Goal: Navigation & Orientation: Find specific page/section

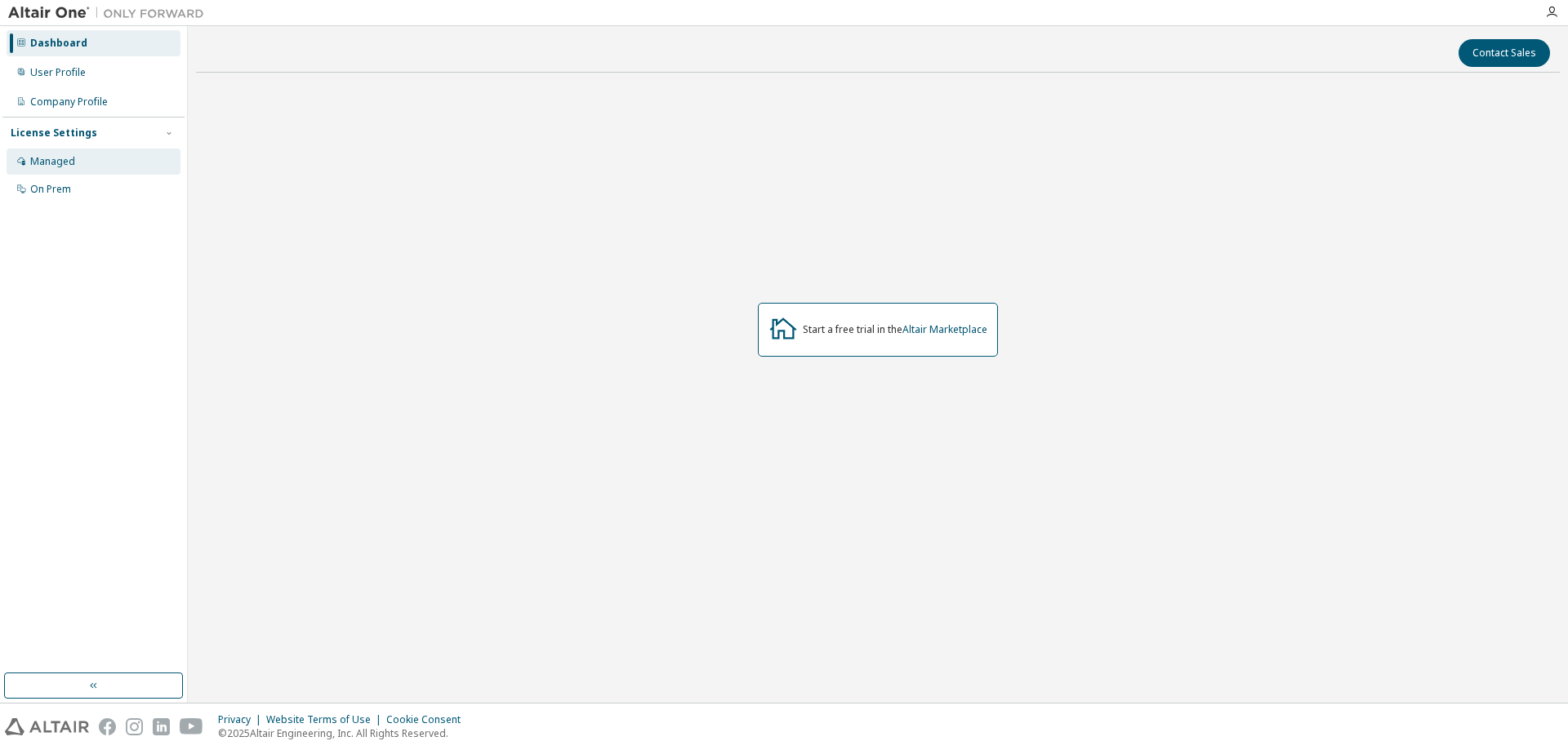
click at [67, 155] on div "Managed" at bounding box center [93, 162] width 174 height 26
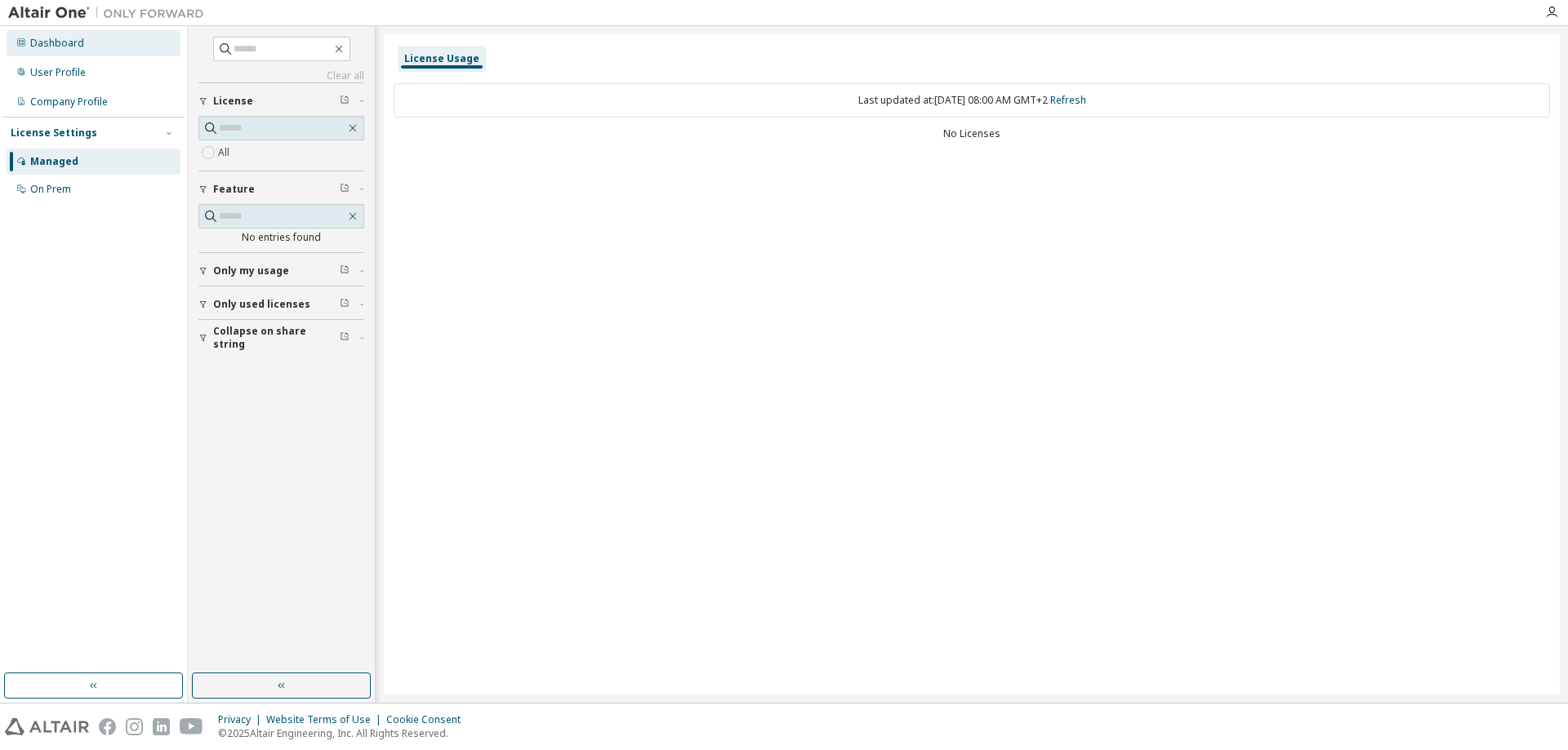
click at [75, 42] on div "Dashboard" at bounding box center [57, 43] width 54 height 13
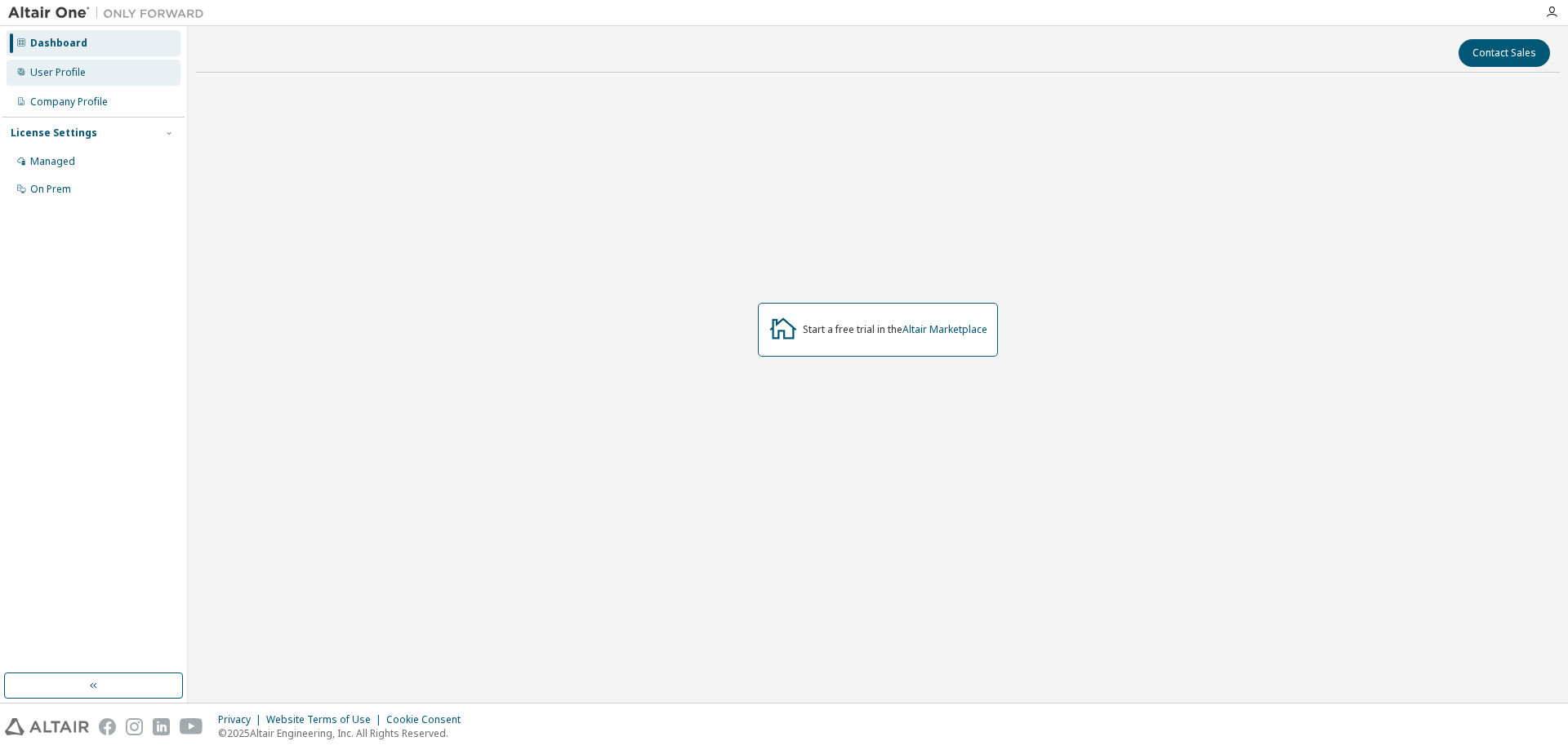
click at [64, 71] on div "User Profile" at bounding box center [58, 73] width 56 height 13
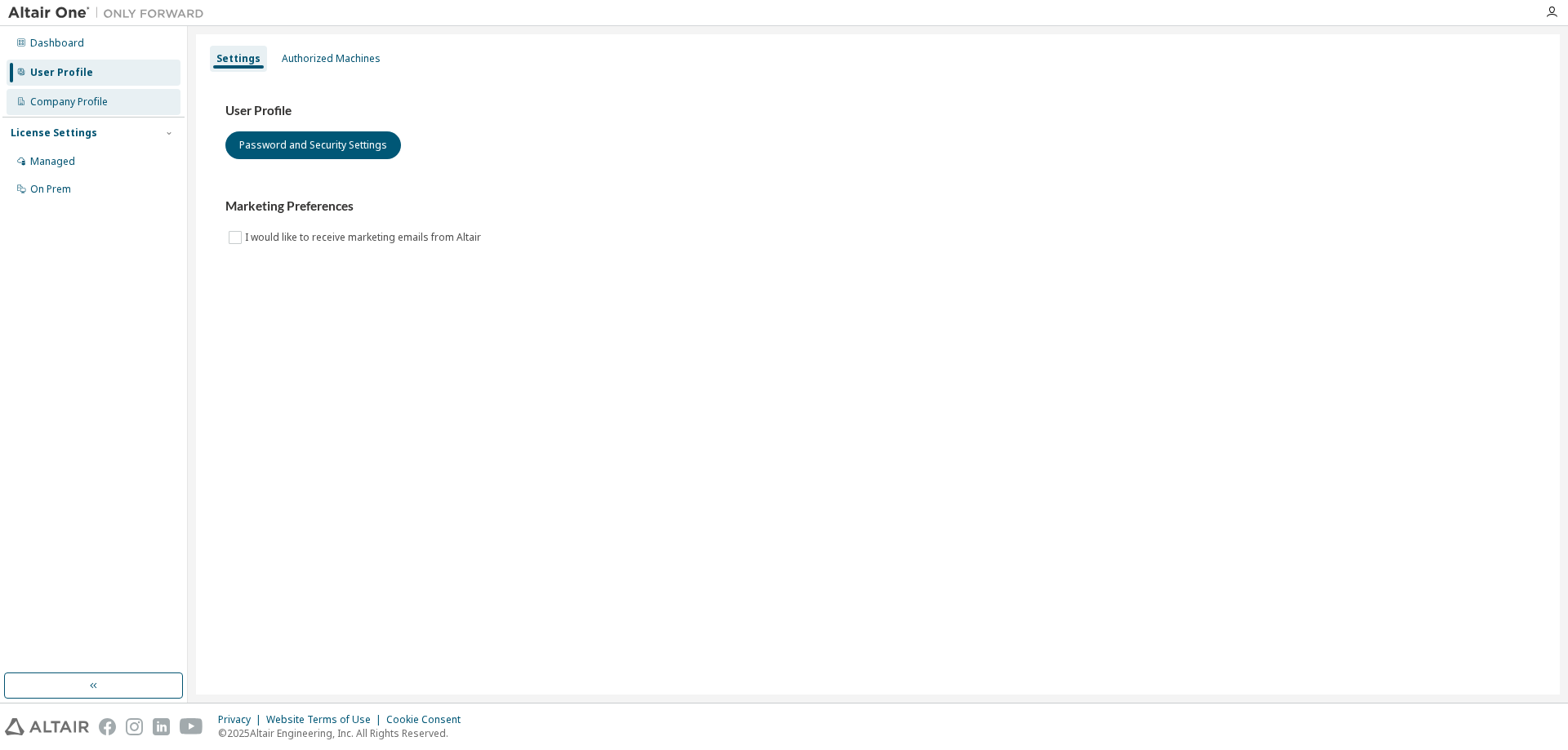
click at [59, 102] on div "Company Profile" at bounding box center [69, 102] width 77 height 13
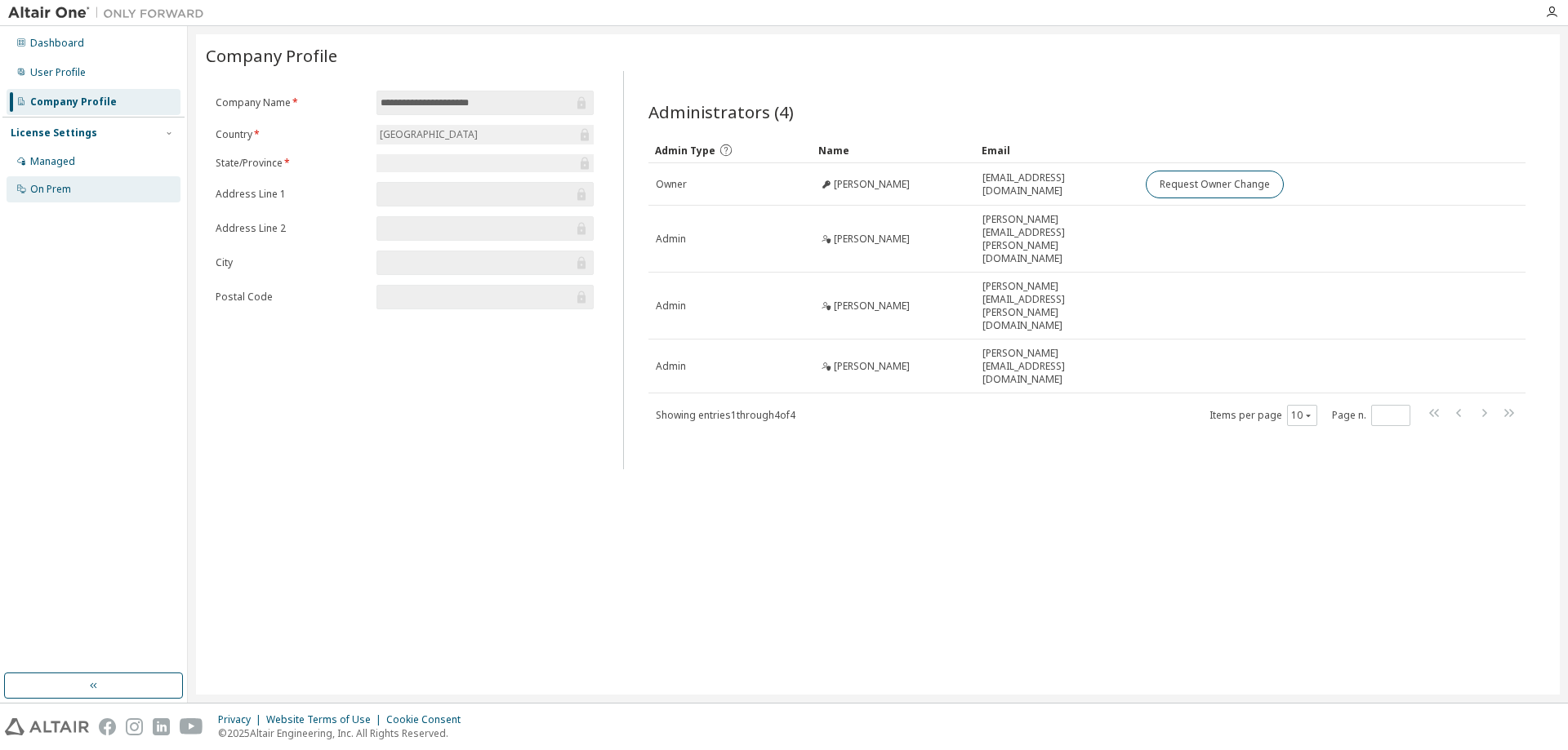
click at [59, 187] on div "On Prem" at bounding box center [50, 190] width 41 height 13
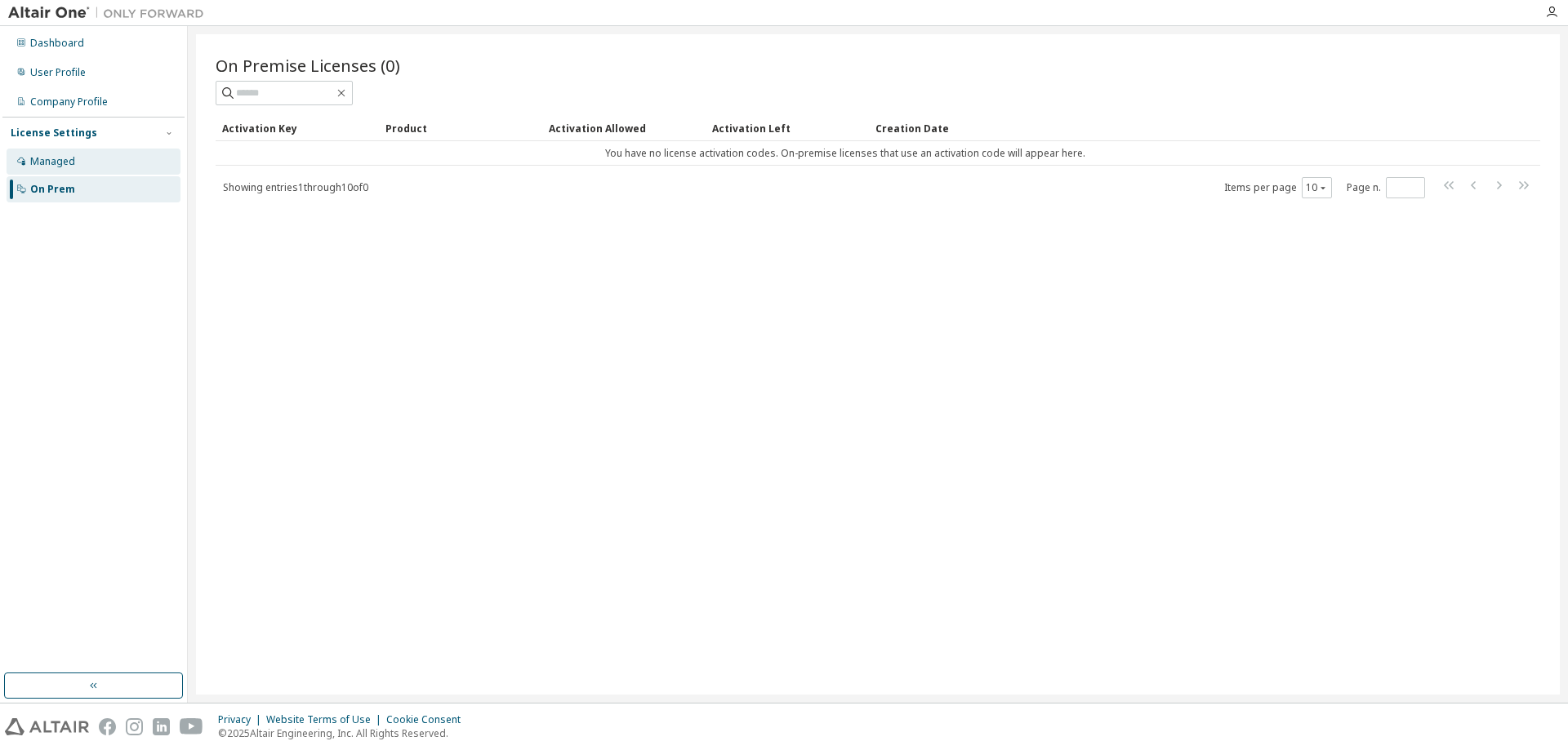
click at [73, 151] on div "Managed" at bounding box center [93, 162] width 174 height 26
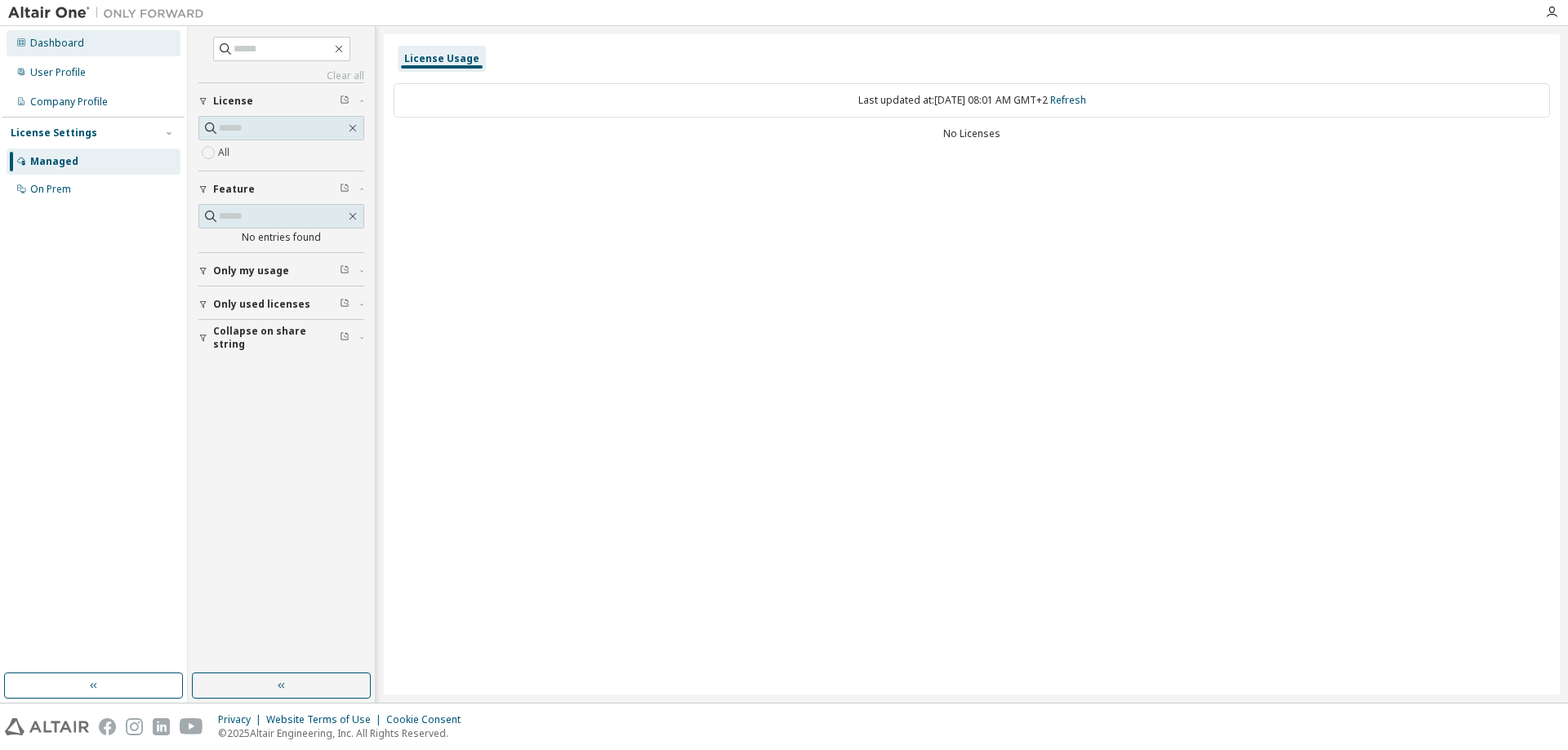
click at [81, 49] on div "Dashboard" at bounding box center [57, 43] width 54 height 13
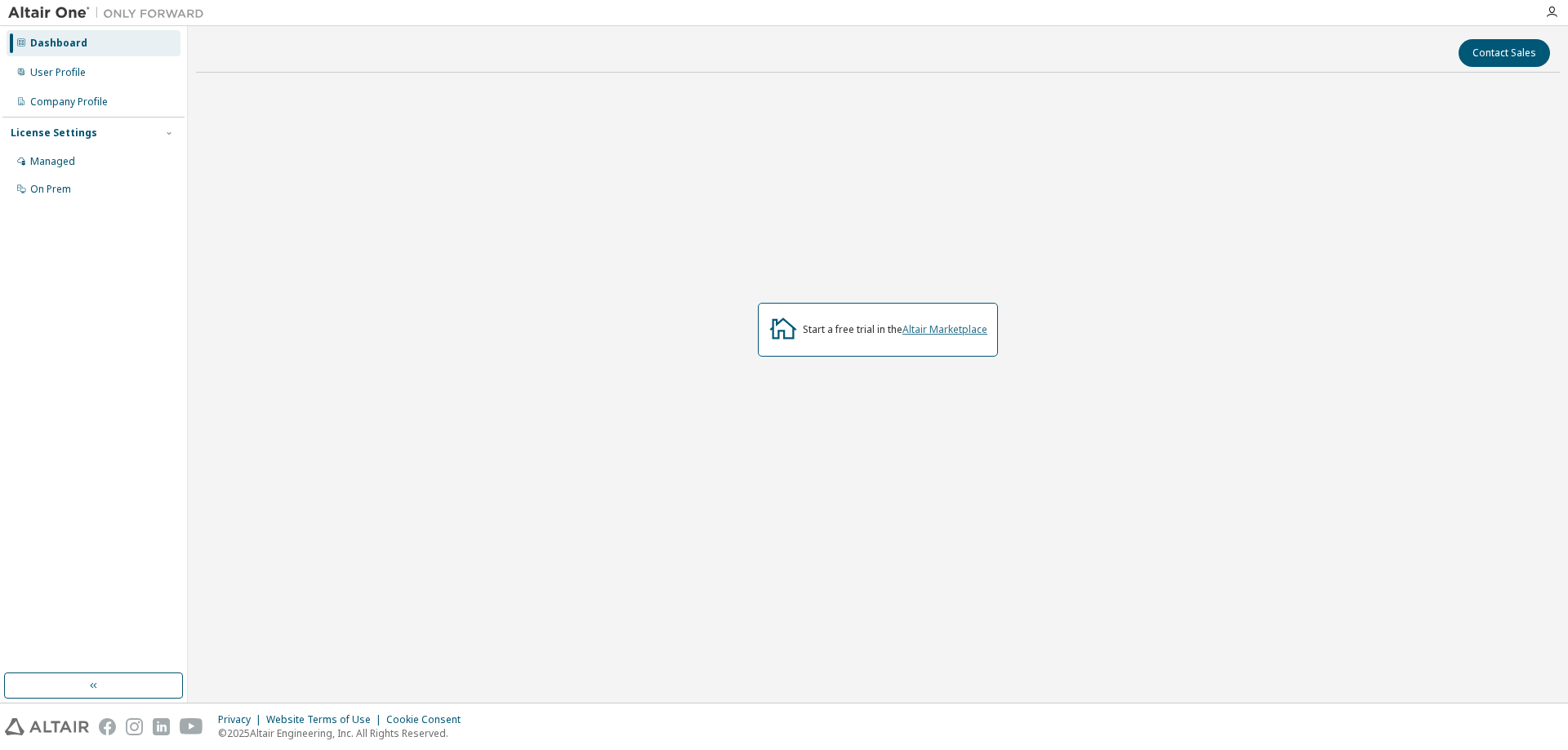
click at [968, 325] on link "Altair Marketplace" at bounding box center [944, 329] width 85 height 14
